Goal: Task Accomplishment & Management: Complete application form

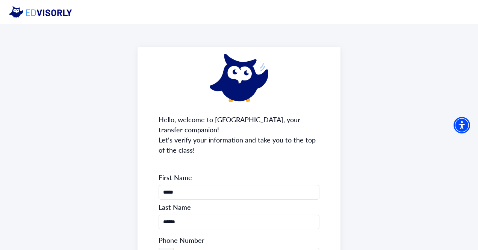
scroll to position [119, 0]
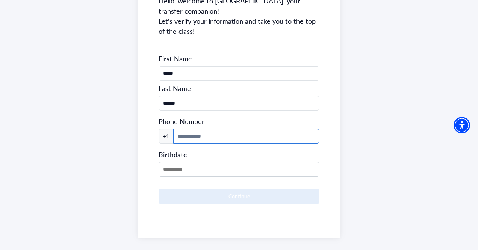
click at [242, 129] on input at bounding box center [246, 136] width 146 height 15
click at [225, 96] on input "******" at bounding box center [239, 103] width 161 height 15
type input "*******"
click at [210, 129] on input at bounding box center [246, 136] width 146 height 15
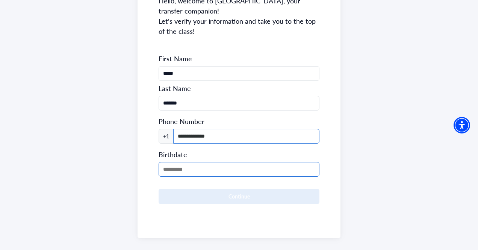
type input "**********"
click at [199, 162] on input "MM/DD/YYYY" at bounding box center [239, 169] width 161 height 15
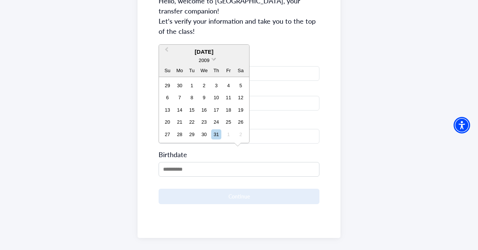
click at [213, 58] on span at bounding box center [213, 58] width 5 height 5
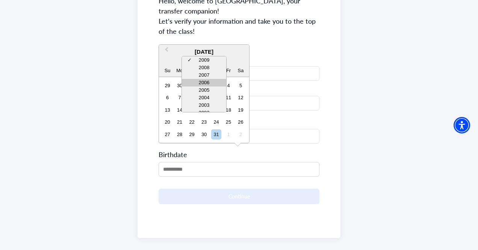
click at [210, 83] on div "2006" at bounding box center [204, 83] width 44 height 8
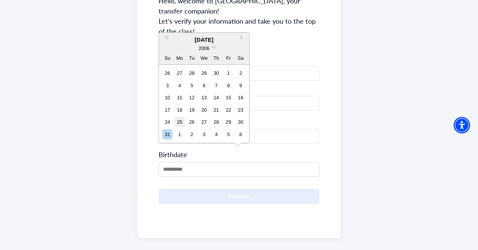
click at [179, 121] on div "25" at bounding box center [180, 122] width 10 height 10
type input "**********"
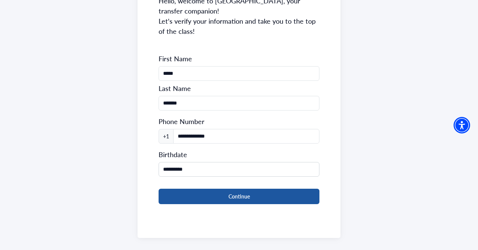
click at [223, 189] on button "Continue" at bounding box center [239, 196] width 161 height 15
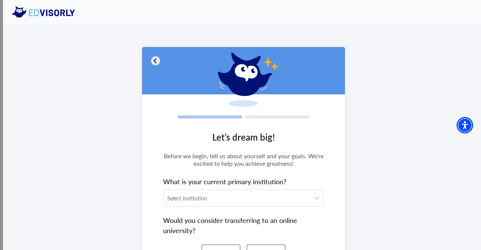
scroll to position [107, 0]
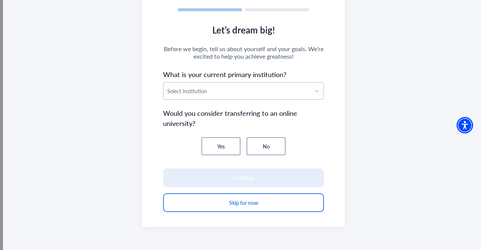
click at [232, 96] on div "Select Institution" at bounding box center [237, 91] width 147 height 17
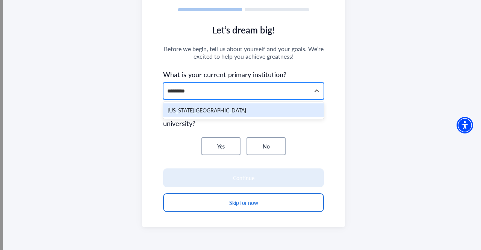
type input "**********"
click at [234, 112] on div "[US_STATE][GEOGRAPHIC_DATA]" at bounding box center [243, 110] width 161 height 14
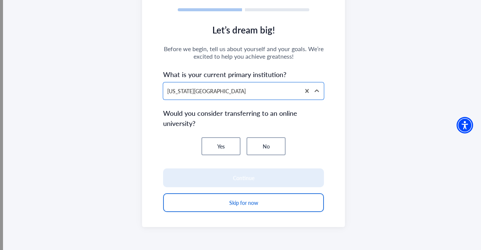
drag, startPoint x: 268, startPoint y: 143, endPoint x: 267, endPoint y: 162, distance: 19.2
click at [268, 144] on button "No" at bounding box center [266, 146] width 39 height 18
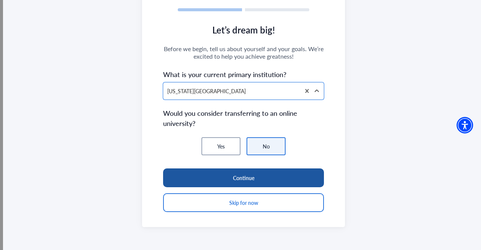
click at [268, 175] on button "Continue" at bounding box center [243, 178] width 161 height 19
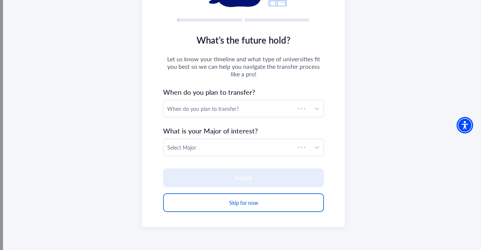
scroll to position [97, 0]
click at [255, 98] on section "What’s the future hold? Let us know your timeline and what type of universities…" at bounding box center [243, 127] width 203 height 200
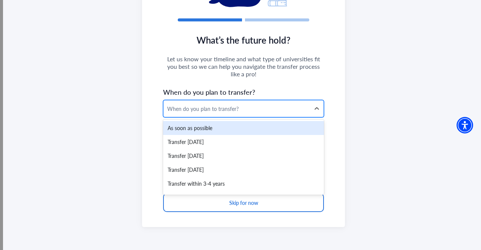
click at [244, 109] on div "When do you plan to transfer?" at bounding box center [236, 109] width 139 height 8
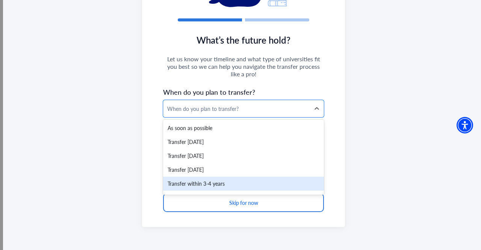
click at [221, 178] on div "Transfer within 3-4 years" at bounding box center [243, 184] width 161 height 14
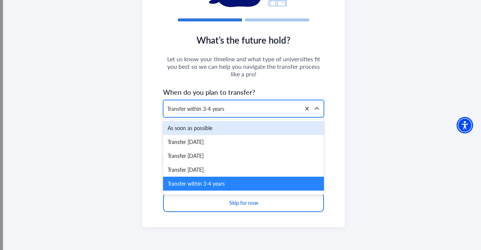
click at [247, 113] on div "Transfer within 3-4 years" at bounding box center [232, 108] width 137 height 17
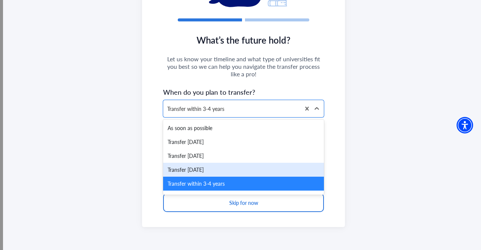
click at [222, 169] on div "Transfer [DATE]" at bounding box center [243, 170] width 161 height 14
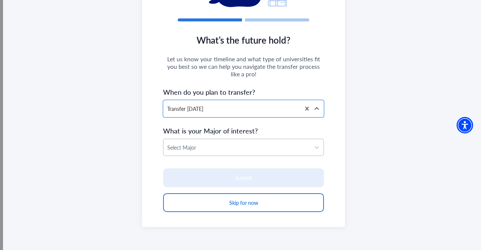
click at [232, 148] on div at bounding box center [236, 147] width 139 height 9
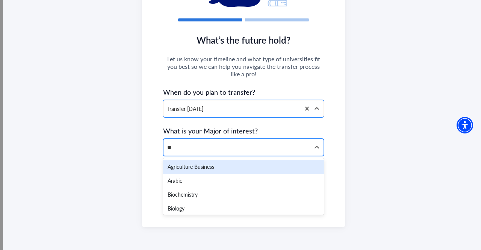
type input "***"
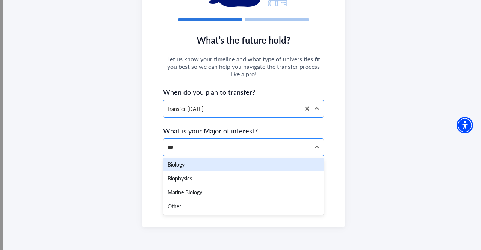
scroll to position [0, 0]
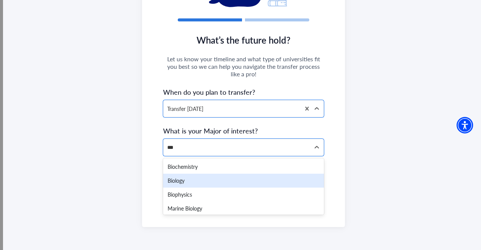
click at [212, 182] on div "Biology" at bounding box center [243, 181] width 161 height 14
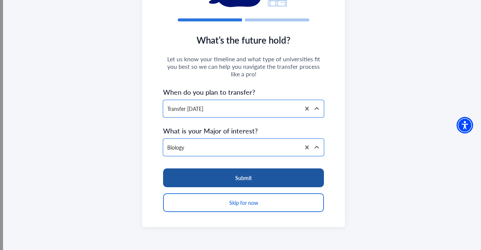
click at [246, 182] on button "Submit" at bounding box center [243, 178] width 161 height 19
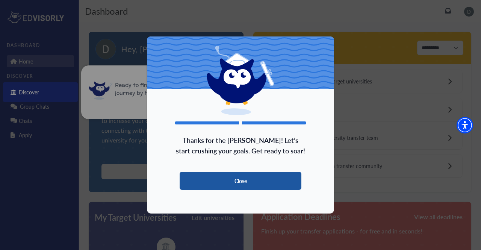
click at [251, 178] on button "Close" at bounding box center [241, 181] width 122 height 18
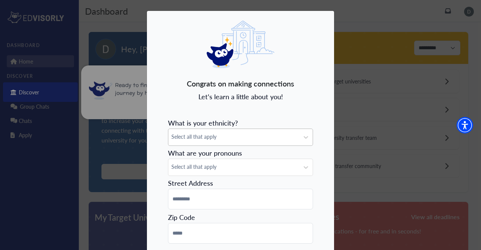
click at [232, 141] on div "Select all that apply" at bounding box center [240, 137] width 145 height 17
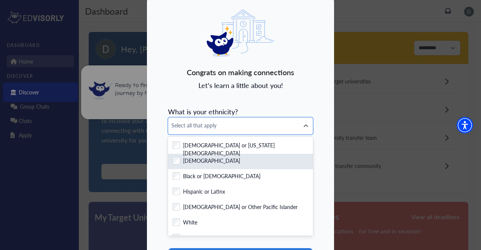
scroll to position [12, 0]
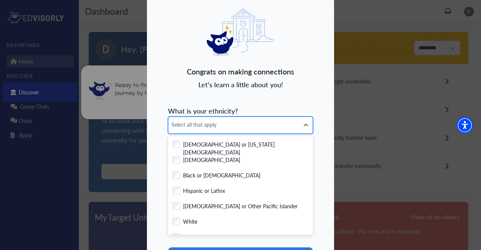
click at [238, 125] on span "Select all that apply" at bounding box center [234, 125] width 125 height 8
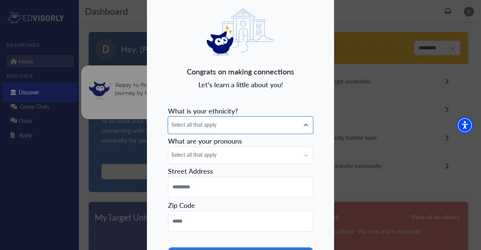
scroll to position [0, 0]
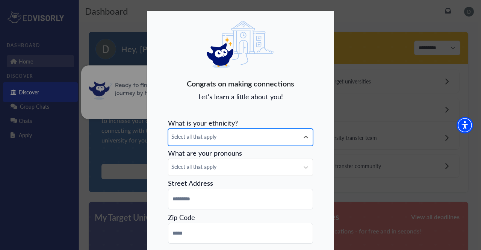
click at [200, 131] on div "Select all that apply" at bounding box center [234, 137] width 131 height 17
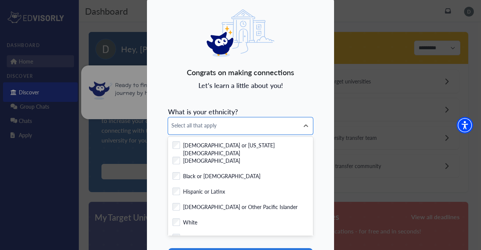
scroll to position [12, 0]
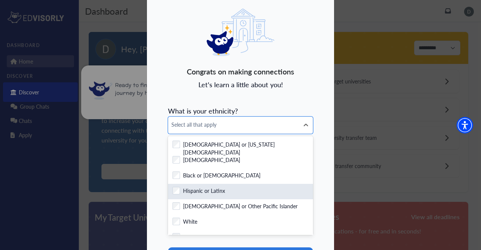
click at [222, 196] on label "Hispanic or Latinx" at bounding box center [204, 191] width 42 height 9
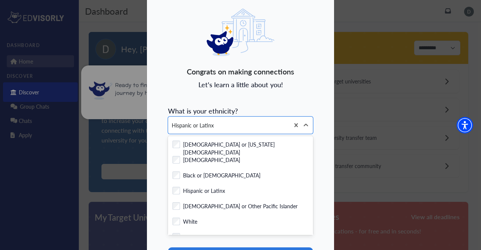
click at [319, 165] on div "Congrats on making connections Let's learn a little about you! What is your eth…" at bounding box center [241, 154] width 188 height 313
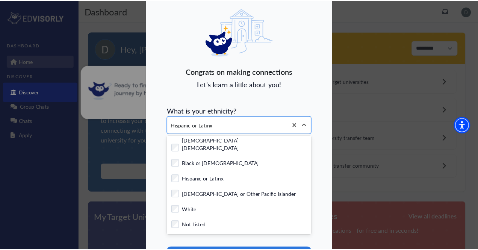
scroll to position [84, 0]
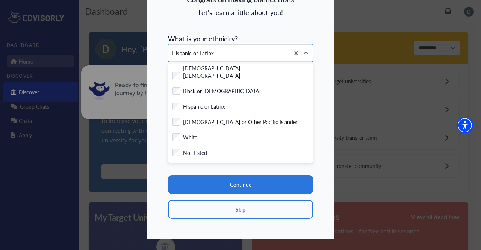
click at [264, 170] on section "Continue Skip" at bounding box center [240, 188] width 145 height 59
drag, startPoint x: 301, startPoint y: 52, endPoint x: 305, endPoint y: 52, distance: 3.8
click at [304, 52] on icon at bounding box center [306, 53] width 8 height 8
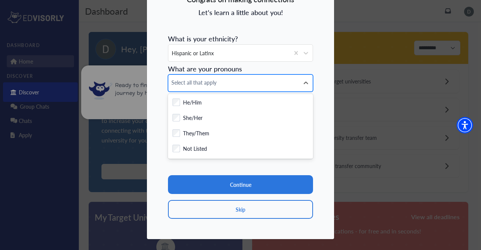
click at [251, 82] on span "Select all that apply" at bounding box center [234, 83] width 125 height 8
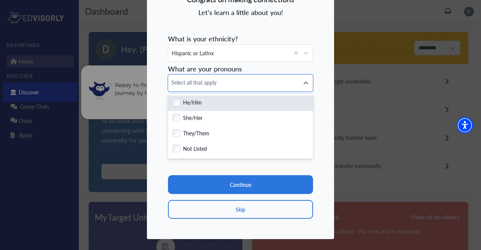
click at [226, 105] on div "Checkbox field He/Him" at bounding box center [241, 103] width 136 height 9
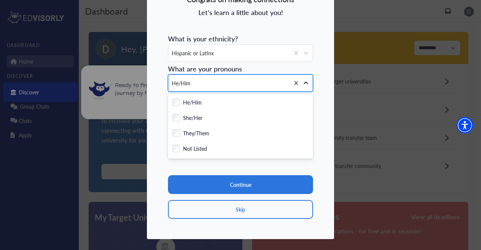
click at [305, 83] on icon at bounding box center [306, 83] width 5 height 3
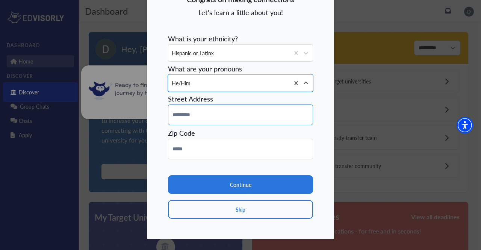
click at [252, 114] on input at bounding box center [240, 115] width 145 height 21
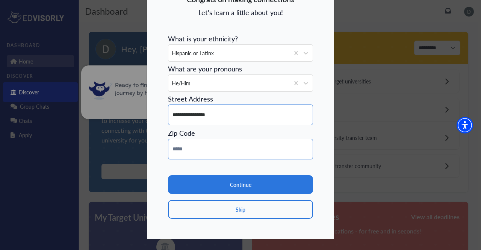
type input "**********"
click at [236, 153] on input at bounding box center [240, 149] width 145 height 21
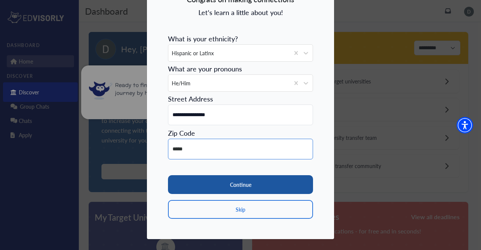
type input "*****"
click at [250, 185] on button "Continue" at bounding box center [240, 184] width 145 height 19
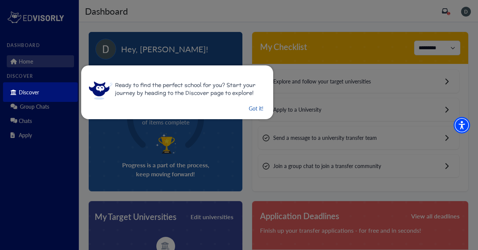
click at [251, 106] on button "Got it!" at bounding box center [256, 108] width 16 height 9
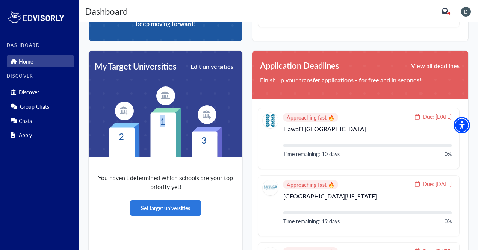
drag, startPoint x: 163, startPoint y: 122, endPoint x: 164, endPoint y: 126, distance: 4.4
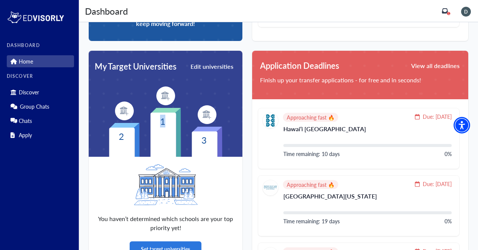
click at [164, 125] on text "1" at bounding box center [162, 121] width 5 height 13
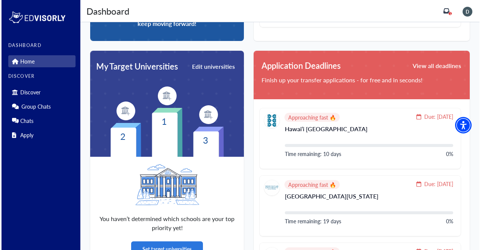
scroll to position [226, 0]
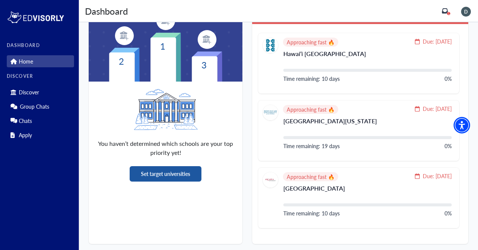
click at [180, 172] on button "Set target universities" at bounding box center [166, 173] width 72 height 15
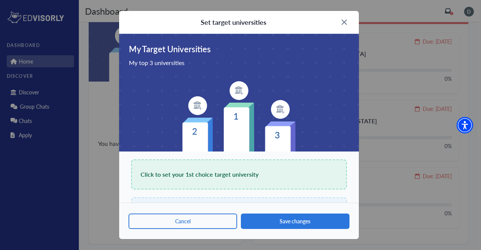
click at [223, 177] on span "Click to set your 1st choice target university" at bounding box center [200, 174] width 118 height 11
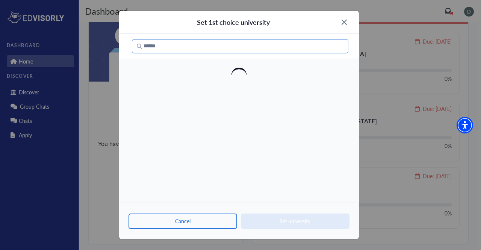
click at [210, 46] on input "Search" at bounding box center [240, 46] width 217 height 14
click at [176, 48] on input "**********" at bounding box center [240, 46] width 217 height 14
drag, startPoint x: 175, startPoint y: 48, endPoint x: 96, endPoint y: 40, distance: 79.3
click at [96, 40] on div "**********" at bounding box center [240, 125] width 481 height 250
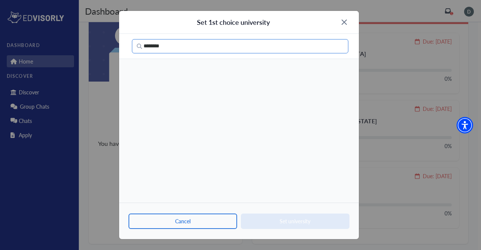
click at [188, 52] on input "*******" at bounding box center [240, 46] width 217 height 14
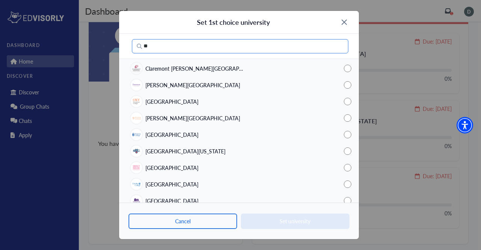
type input "*"
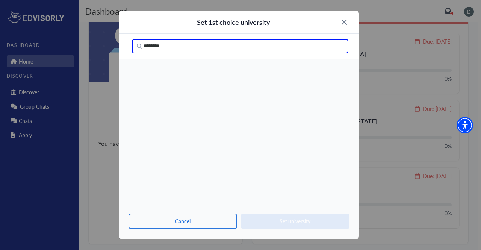
drag, startPoint x: 203, startPoint y: 40, endPoint x: 125, endPoint y: 50, distance: 78.5
click at [125, 50] on div "********" at bounding box center [239, 46] width 240 height 25
paste input "**********"
click at [298, 226] on div "Cancel Set university" at bounding box center [239, 221] width 240 height 36
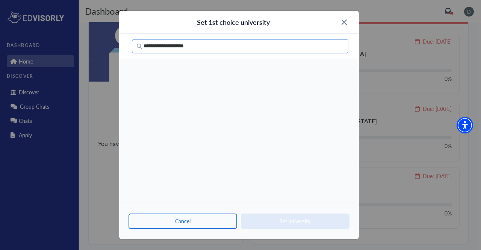
click at [200, 51] on input "**********" at bounding box center [240, 46] width 217 height 14
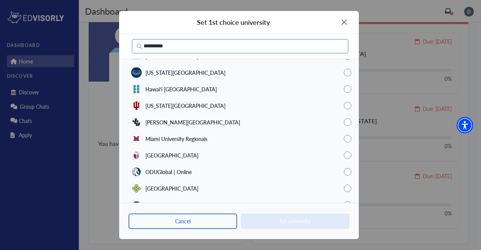
scroll to position [0, 0]
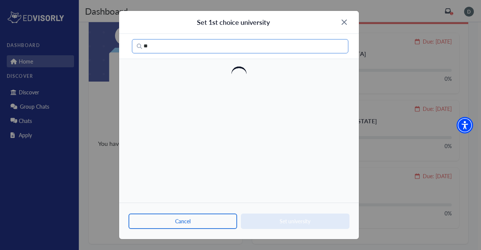
type input "*"
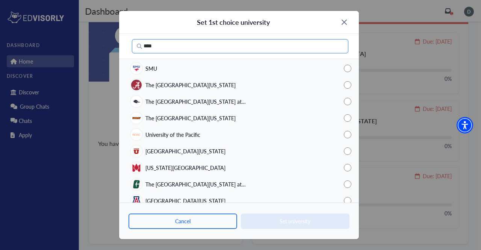
paste input "**********"
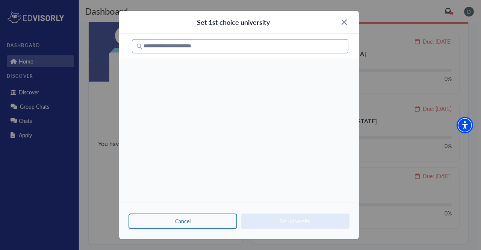
drag, startPoint x: 246, startPoint y: 53, endPoint x: 241, endPoint y: 52, distance: 5.1
click at [242, 53] on div "**********" at bounding box center [239, 46] width 240 height 25
drag, startPoint x: 224, startPoint y: 45, endPoint x: 82, endPoint y: 22, distance: 143.6
click at [66, 51] on div "**********" at bounding box center [240, 125] width 481 height 250
type input "***"
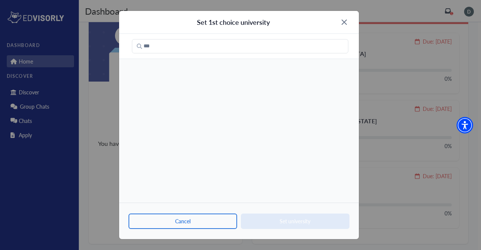
click at [347, 19] on div "Set 1st choice university" at bounding box center [239, 22] width 240 height 23
click at [343, 21] on img at bounding box center [344, 22] width 5 height 5
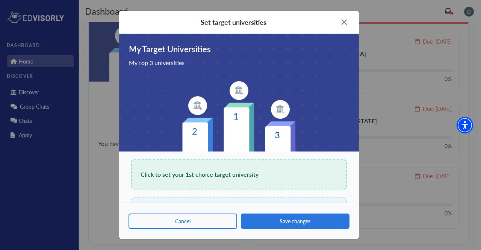
scroll to position [71, 0]
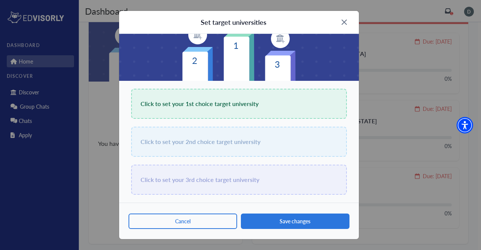
click at [220, 176] on span "Click to set your 3rd choice target university" at bounding box center [200, 180] width 119 height 11
click at [217, 105] on span "Click to set your 1st choice target university" at bounding box center [200, 104] width 118 height 11
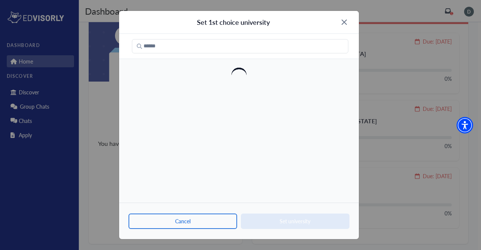
scroll to position [0, 0]
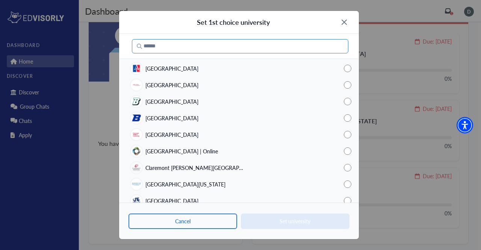
click at [238, 48] on input "Search" at bounding box center [240, 46] width 217 height 14
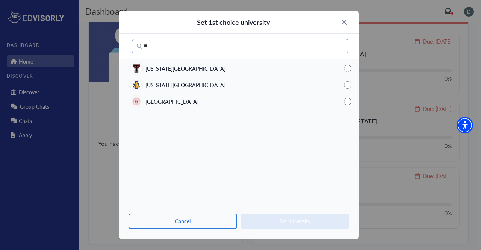
type input "*"
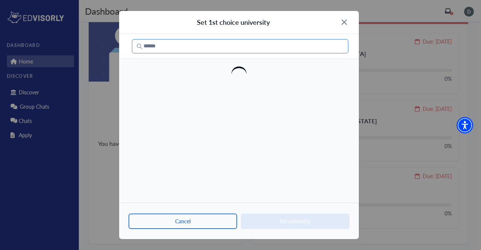
paste input "**********"
type input "**********"
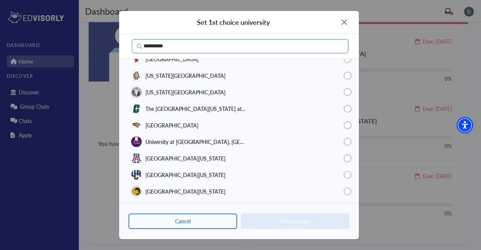
scroll to position [805, 0]
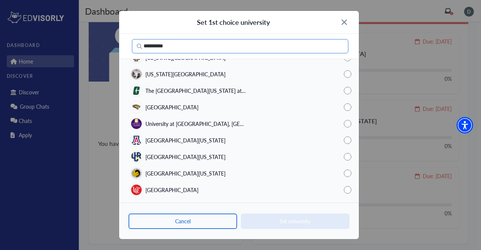
drag, startPoint x: 313, startPoint y: 48, endPoint x: 55, endPoint y: 27, distance: 258.5
click at [55, 27] on div "**********" at bounding box center [240, 125] width 481 height 250
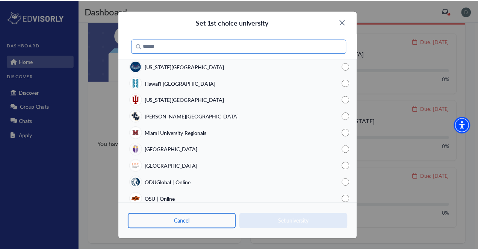
scroll to position [0, 0]
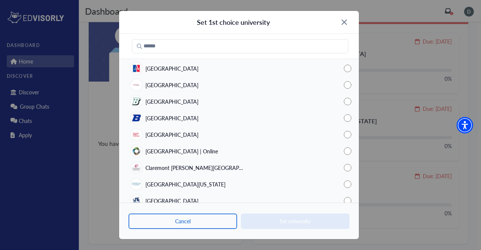
click at [343, 23] on img at bounding box center [344, 22] width 5 height 5
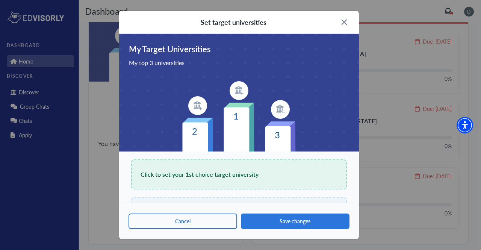
click at [343, 19] on div "Set target universities" at bounding box center [239, 22] width 240 height 23
click at [343, 26] on div "Set target universities" at bounding box center [239, 22] width 240 height 23
click at [345, 24] on img at bounding box center [344, 22] width 5 height 5
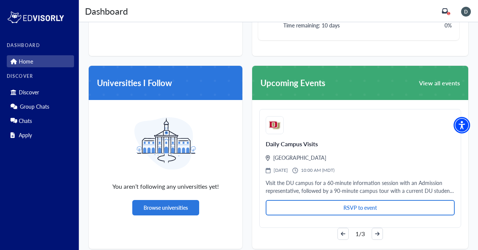
scroll to position [451, 0]
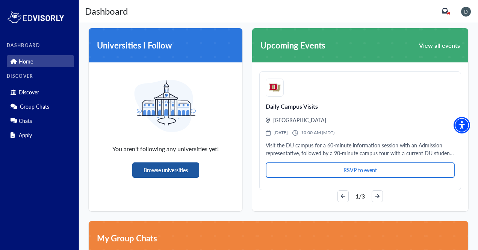
click at [185, 169] on button "Browse universities" at bounding box center [165, 169] width 67 height 15
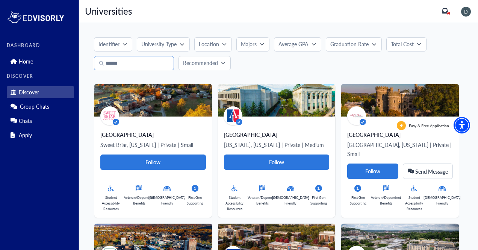
drag, startPoint x: 136, startPoint y: 77, endPoint x: 147, endPoint y: 69, distance: 13.5
click at [147, 69] on input "Search" at bounding box center [134, 63] width 80 height 14
paste input "**********"
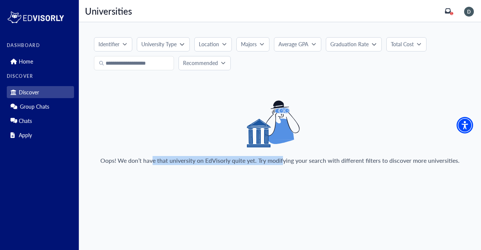
drag, startPoint x: 153, startPoint y: 162, endPoint x: 285, endPoint y: 164, distance: 131.3
click at [285, 164] on p "Oops! We don’t have that university on EdVisorly quite yet. Try modifying your …" at bounding box center [280, 160] width 360 height 9
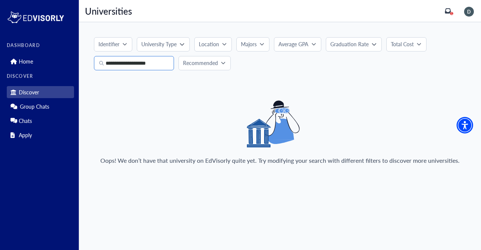
click at [161, 65] on input "**********" at bounding box center [134, 63] width 80 height 14
type input "*"
type input "***"
drag, startPoint x: 140, startPoint y: 60, endPoint x: 50, endPoint y: 56, distance: 90.7
click at [48, 58] on div "DASHBOARD Home DISCOVER Discover Group Chats Chats Apply Universities Universit…" at bounding box center [240, 125] width 481 height 250
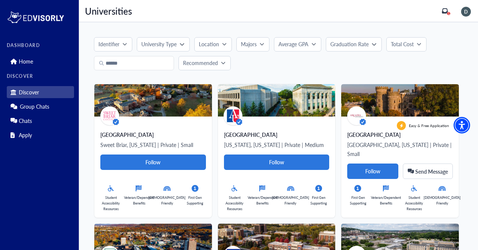
click at [178, 41] on div "University Type" at bounding box center [160, 44] width 38 height 8
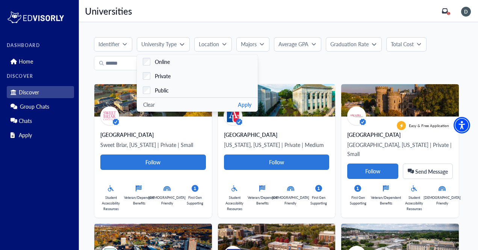
click at [397, 61] on div "Recommended" at bounding box center [278, 63] width 369 height 14
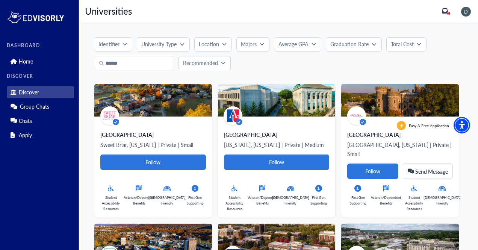
click at [121, 46] on div "Identifier" at bounding box center [111, 44] width 24 height 8
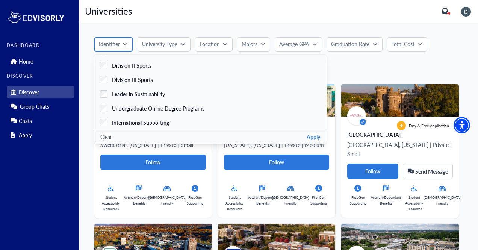
scroll to position [146, 0]
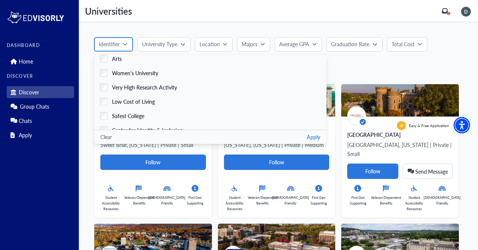
click at [129, 42] on button "Identifier" at bounding box center [113, 44] width 39 height 14
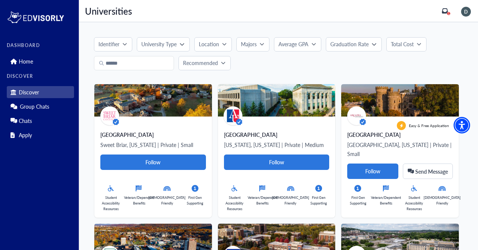
click at [177, 42] on p "University Type" at bounding box center [158, 44] width 35 height 8
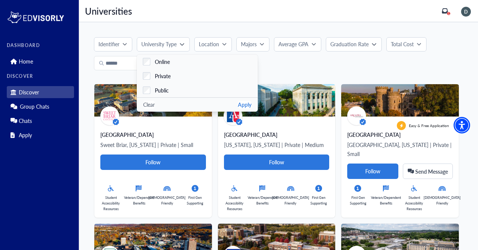
click at [221, 50] on button "Location" at bounding box center [213, 44] width 38 height 14
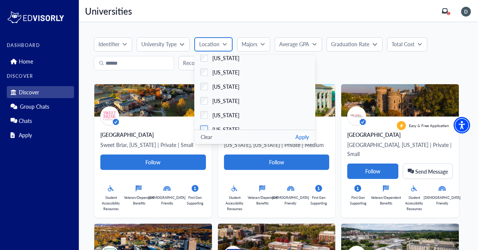
scroll to position [113, 0]
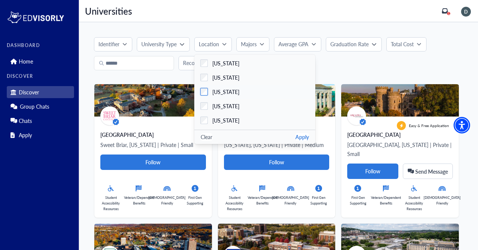
click at [228, 95] on span "[US_STATE]" at bounding box center [226, 92] width 27 height 8
click at [364, 67] on div "Recommended" at bounding box center [278, 63] width 369 height 14
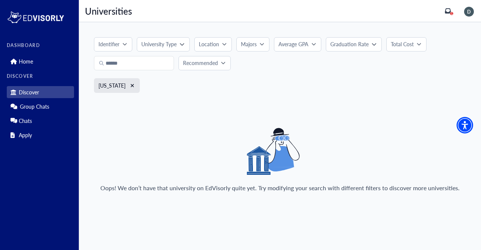
click at [222, 46] on div "Location" at bounding box center [210, 44] width 23 height 8
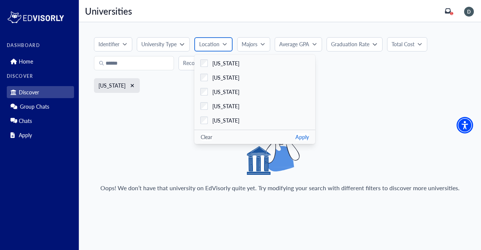
click at [223, 46] on div "Location" at bounding box center [210, 44] width 23 height 8
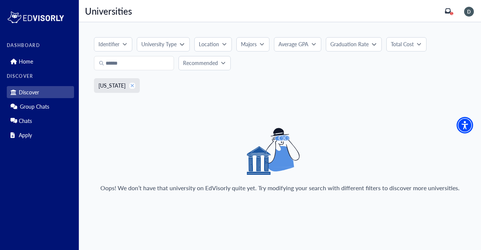
click at [131, 87] on icon "xmark" at bounding box center [133, 85] width 4 height 5
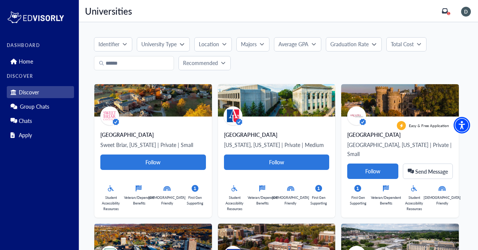
click at [228, 46] on button "Location" at bounding box center [213, 44] width 38 height 14
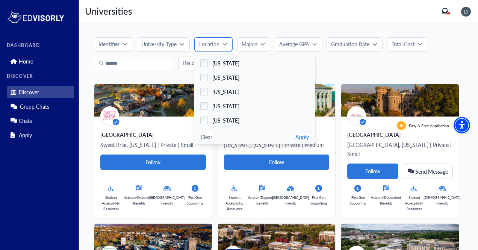
scroll to position [150, 0]
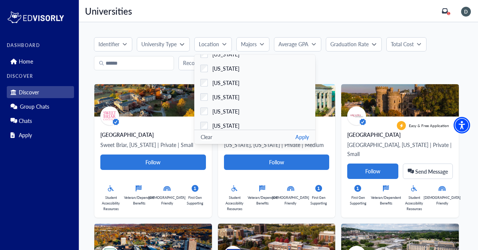
click at [392, 64] on div "Recommended" at bounding box center [278, 63] width 369 height 14
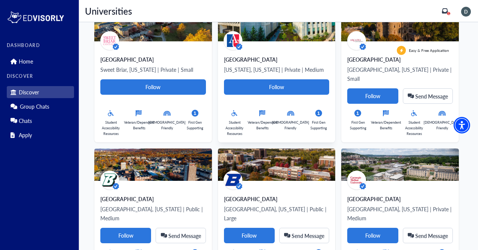
scroll to position [0, 0]
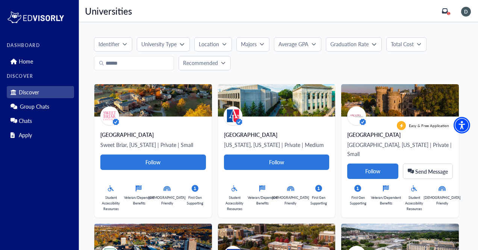
click at [186, 43] on button "University Type" at bounding box center [163, 44] width 53 height 14
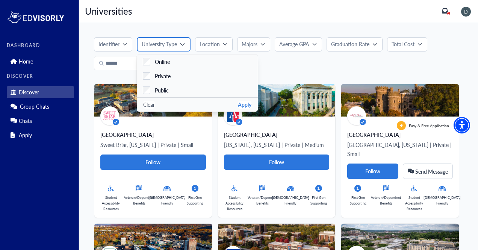
click at [187, 42] on button "University Type" at bounding box center [163, 44] width 53 height 14
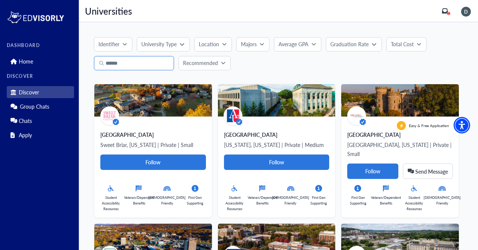
drag, startPoint x: 131, startPoint y: 68, endPoint x: 136, endPoint y: 67, distance: 5.1
click at [134, 65] on input "Search" at bounding box center [134, 63] width 80 height 14
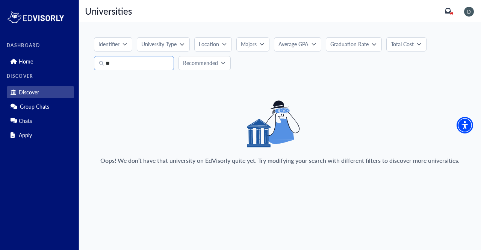
type input "*"
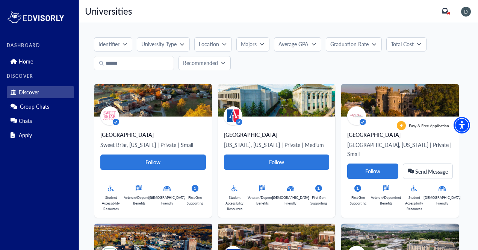
click at [210, 46] on p "Location" at bounding box center [209, 44] width 20 height 8
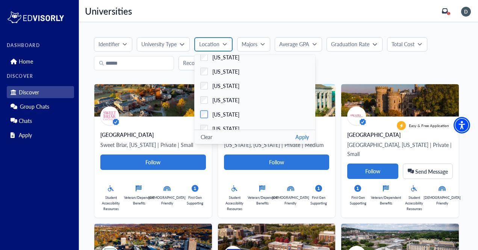
scroll to position [353, 0]
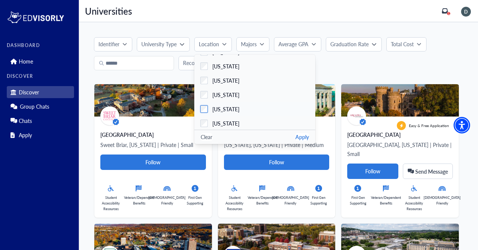
click at [226, 109] on span "[US_STATE]" at bounding box center [226, 109] width 27 height 8
click at [303, 132] on div "Clear Apply" at bounding box center [254, 137] width 121 height 14
click at [304, 139] on button "Apply" at bounding box center [303, 137] width 14 height 8
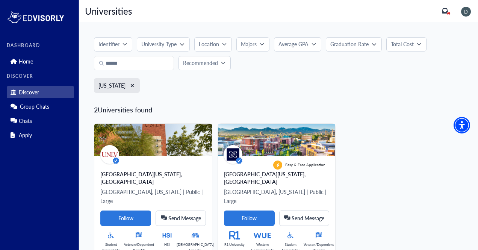
scroll to position [17, 0]
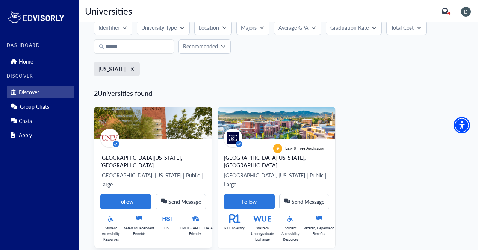
click at [145, 127] on img at bounding box center [153, 123] width 118 height 32
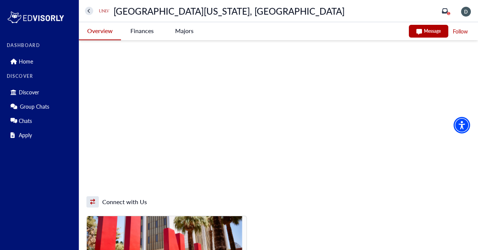
scroll to position [639, 0]
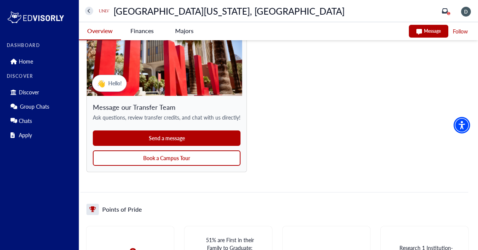
drag, startPoint x: 52, startPoint y: 59, endPoint x: 52, endPoint y: 53, distance: 6.8
click at [52, 52] on div "DASHBOARD Home" at bounding box center [40, 55] width 67 height 24
click at [50, 58] on link "Home" at bounding box center [40, 61] width 67 height 12
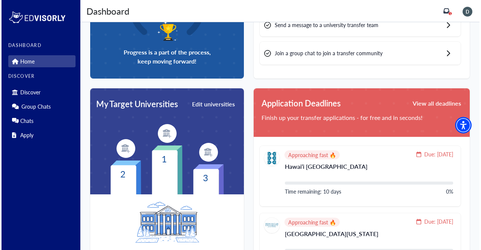
scroll to position [301, 0]
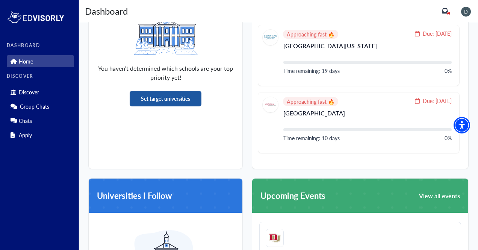
click at [176, 97] on button "Set target universities" at bounding box center [166, 98] width 72 height 15
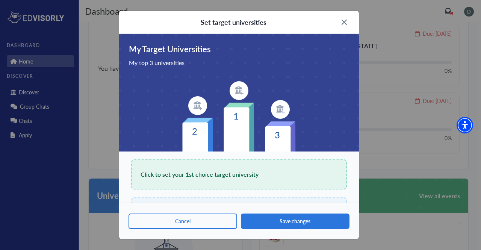
click at [194, 175] on span "Click to set your 1st choice target university" at bounding box center [200, 174] width 118 height 11
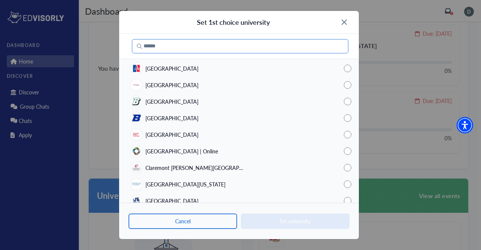
click at [194, 47] on input "Search" at bounding box center [240, 46] width 217 height 14
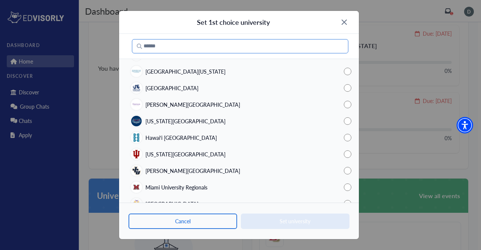
scroll to position [150, 0]
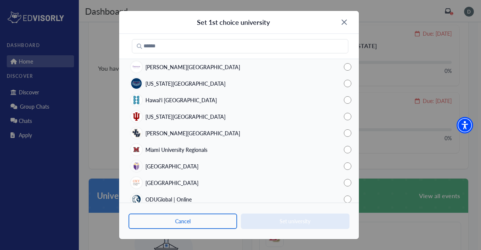
click at [197, 99] on span "Hawai‘i [GEOGRAPHIC_DATA]" at bounding box center [181, 100] width 71 height 8
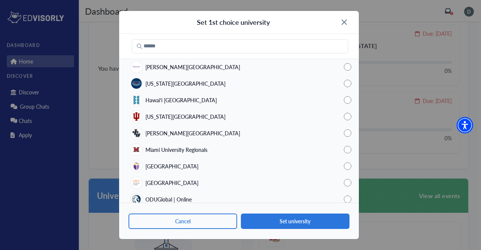
scroll to position [226, 0]
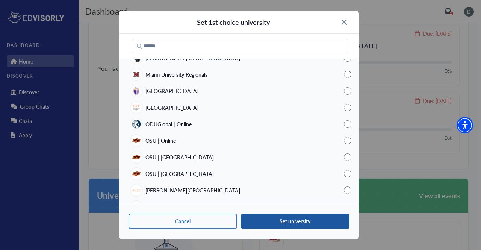
drag, startPoint x: 270, startPoint y: 217, endPoint x: 267, endPoint y: 220, distance: 4.3
click at [270, 218] on button "Set university" at bounding box center [295, 221] width 109 height 15
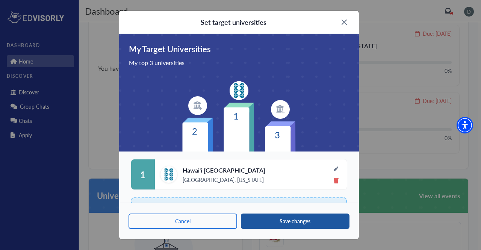
scroll to position [38, 0]
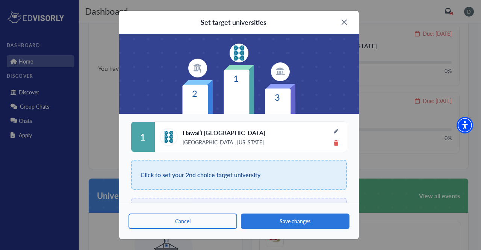
click at [248, 162] on div "Click to set your 2nd choice target university" at bounding box center [239, 175] width 216 height 30
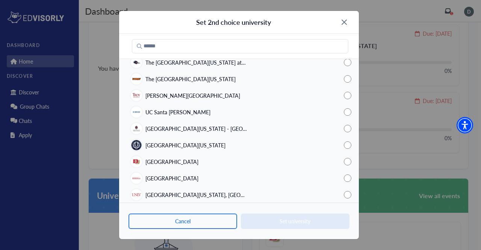
scroll to position [639, 0]
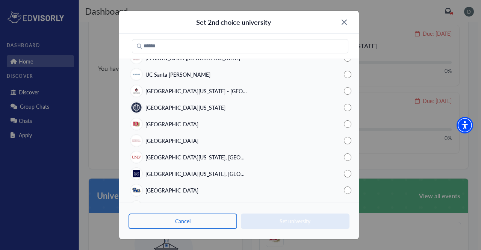
drag, startPoint x: 210, startPoint y: 155, endPoint x: 210, endPoint y: 159, distance: 4.5
click at [208, 155] on span "[GEOGRAPHIC_DATA][US_STATE], [GEOGRAPHIC_DATA]" at bounding box center [197, 157] width 102 height 8
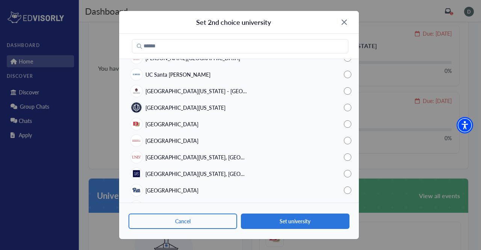
scroll to position [677, 0]
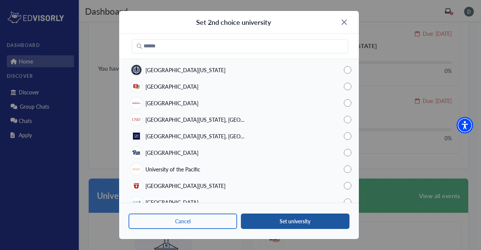
click at [281, 217] on button "Set university" at bounding box center [295, 221] width 109 height 15
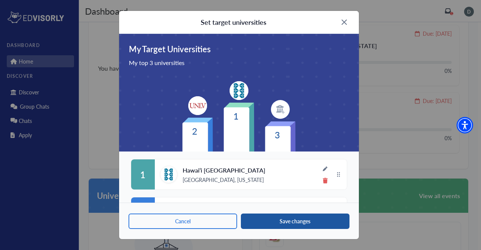
scroll to position [70, 0]
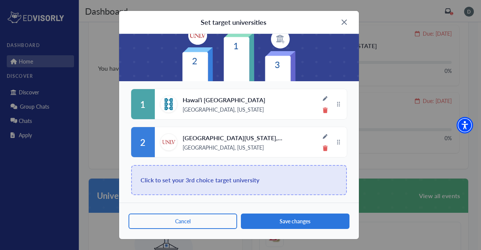
click at [229, 174] on div "Click to set your 3rd choice target university" at bounding box center [239, 180] width 216 height 30
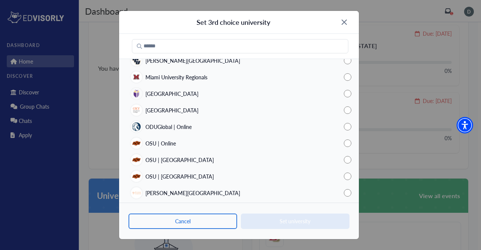
scroll to position [0, 0]
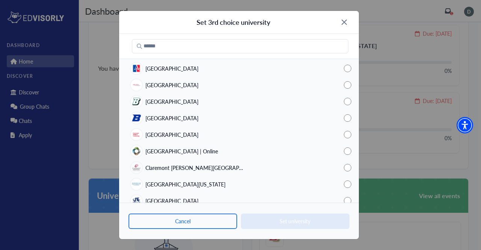
click at [207, 65] on div "[GEOGRAPHIC_DATA]" at bounding box center [239, 68] width 240 height 17
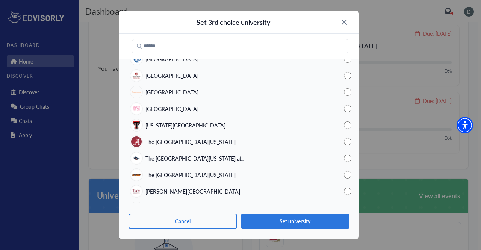
scroll to position [431, 0]
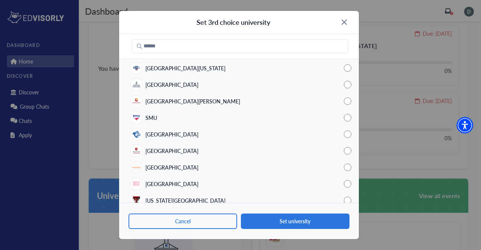
click at [206, 98] on div "[GEOGRAPHIC_DATA][PERSON_NAME]" at bounding box center [239, 101] width 240 height 17
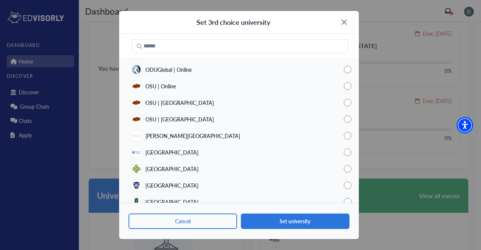
scroll to position [355, 0]
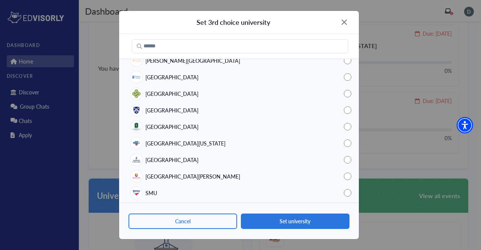
click at [214, 141] on span "[GEOGRAPHIC_DATA][US_STATE]" at bounding box center [186, 144] width 80 height 8
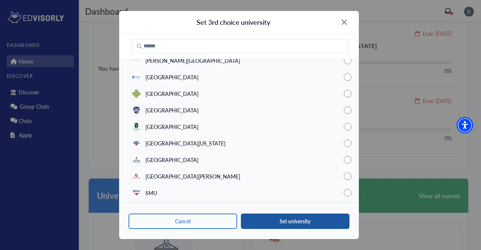
click at [313, 220] on button "Set university" at bounding box center [295, 221] width 109 height 15
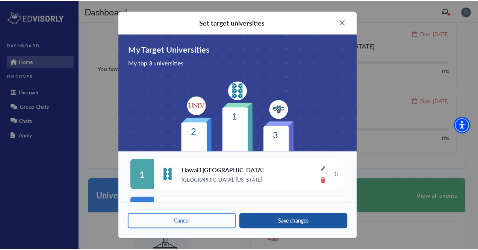
scroll to position [71, 0]
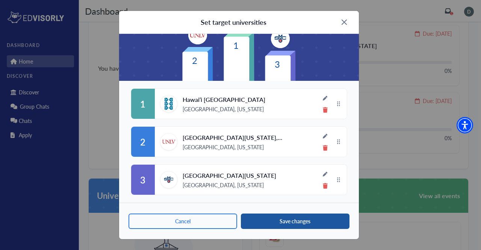
click at [307, 220] on button "Save changes" at bounding box center [295, 221] width 109 height 15
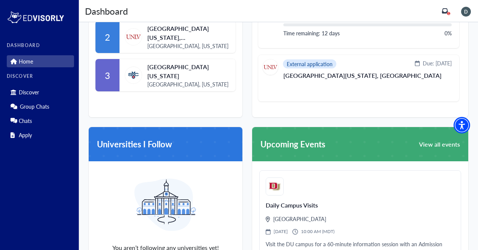
scroll to position [451, 0]
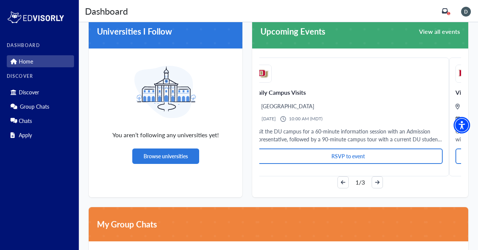
click at [269, 137] on p "Visit the DU campus for a 60-minute information session with an Admission repre…" at bounding box center [348, 136] width 189 height 16
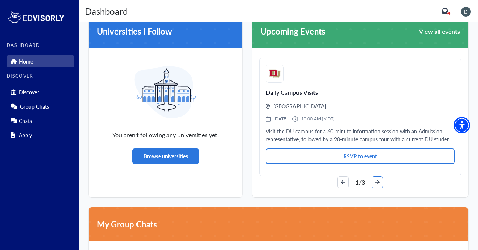
click at [373, 185] on button "arrow-right" at bounding box center [377, 182] width 11 height 12
click at [346, 191] on div "Daily Campus Visits [GEOGRAPHIC_DATA] [DATE] 10:00 AM (MDT) Visit the DU campus…" at bounding box center [360, 123] width 216 height 149
click at [344, 184] on icon "arrow-left" at bounding box center [343, 182] width 5 height 5
click at [342, 179] on button "arrow-left" at bounding box center [343, 182] width 11 height 12
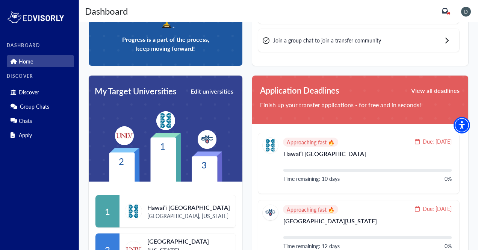
scroll to position [0, 0]
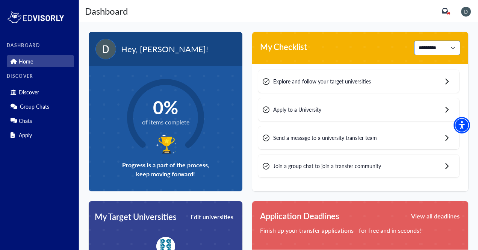
click at [434, 42] on select "**********" at bounding box center [438, 48] width 46 height 15
click at [326, 62] on div "**********" at bounding box center [360, 48] width 216 height 32
click at [340, 85] on span "Explore and follow your target universities" at bounding box center [322, 81] width 98 height 8
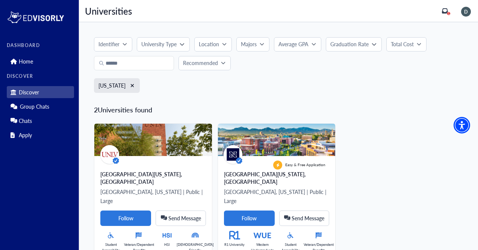
scroll to position [17, 0]
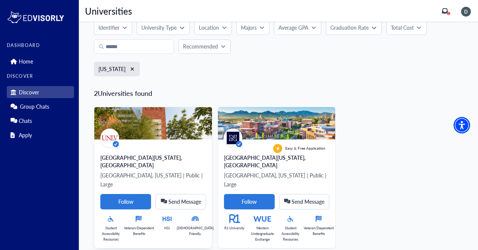
click at [134, 175] on div "[GEOGRAPHIC_DATA], [US_STATE] | Public | Large Follow Send Message" at bounding box center [153, 190] width 106 height 39
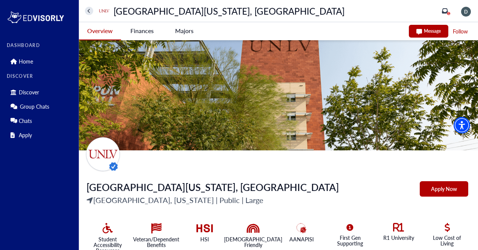
click at [455, 193] on Vegas-tag "Apply Now" at bounding box center [444, 188] width 49 height 15
drag, startPoint x: 89, startPoint y: 3, endPoint x: 88, endPoint y: 7, distance: 3.8
click at [89, 4] on div "[GEOGRAPHIC_DATA][US_STATE], [GEOGRAPHIC_DATA] Discover 1" at bounding box center [278, 11] width 399 height 22
click at [88, 7] on button "home" at bounding box center [89, 11] width 8 height 8
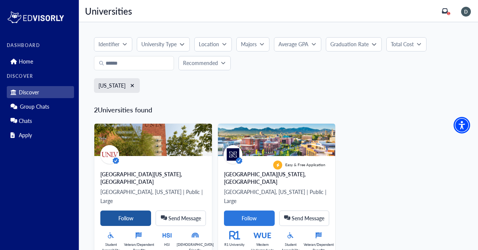
click at [127, 211] on Card-tag "Follow" at bounding box center [125, 218] width 51 height 15
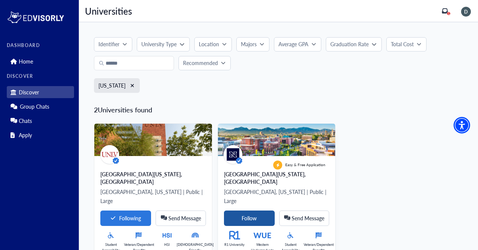
click at [263, 211] on Card-tag "Follow" at bounding box center [249, 218] width 51 height 15
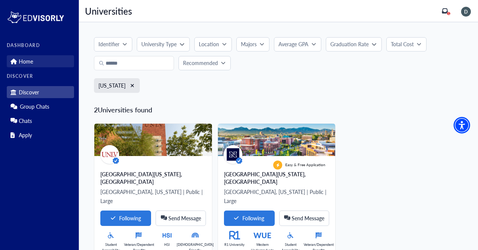
click at [37, 65] on link "Home" at bounding box center [40, 61] width 67 height 12
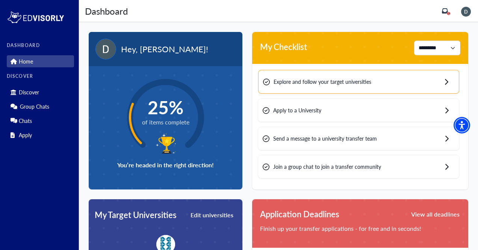
click at [335, 113] on div "Apply to a University" at bounding box center [358, 110] width 201 height 23
